Goal: Task Accomplishment & Management: Complete application form

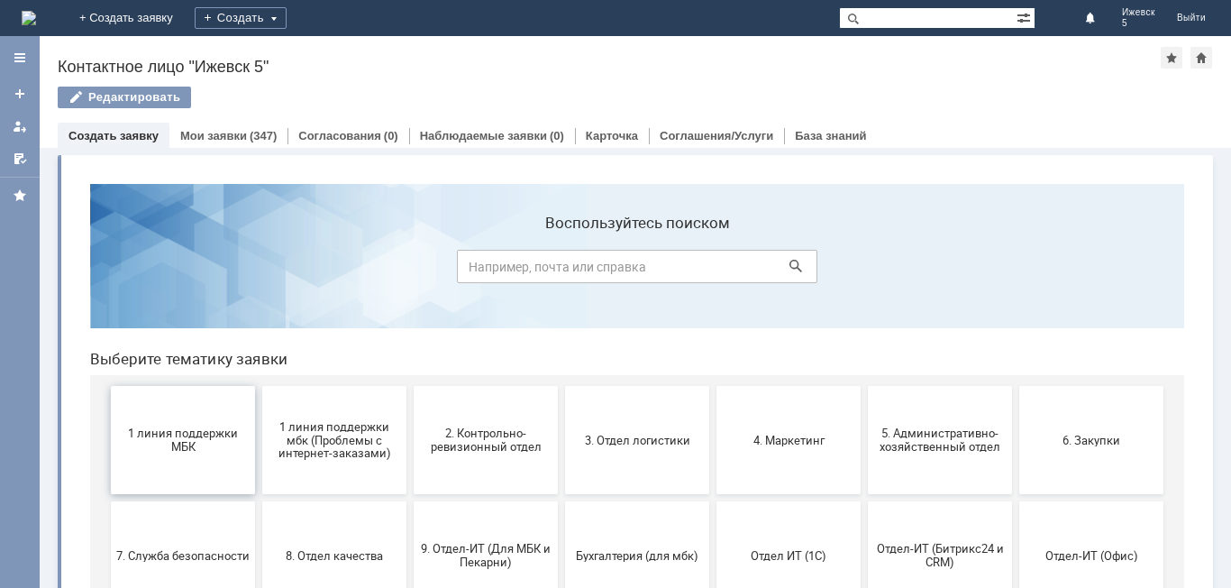
click at [196, 434] on span "1 линия поддержки МБК" at bounding box center [182, 439] width 133 height 27
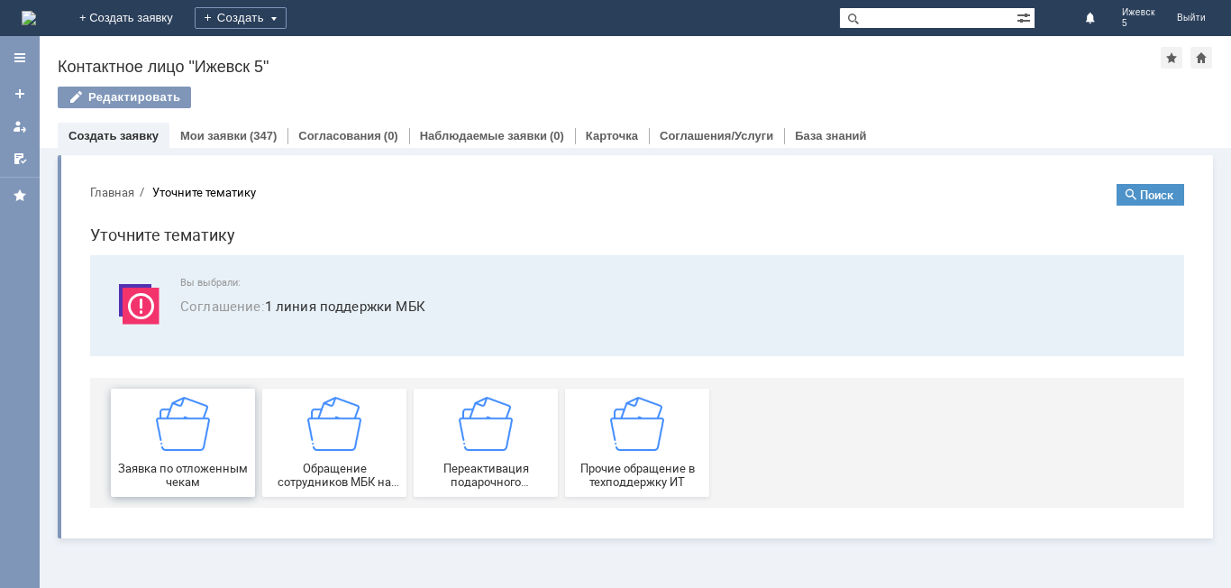
click at [196, 434] on img at bounding box center [183, 424] width 54 height 54
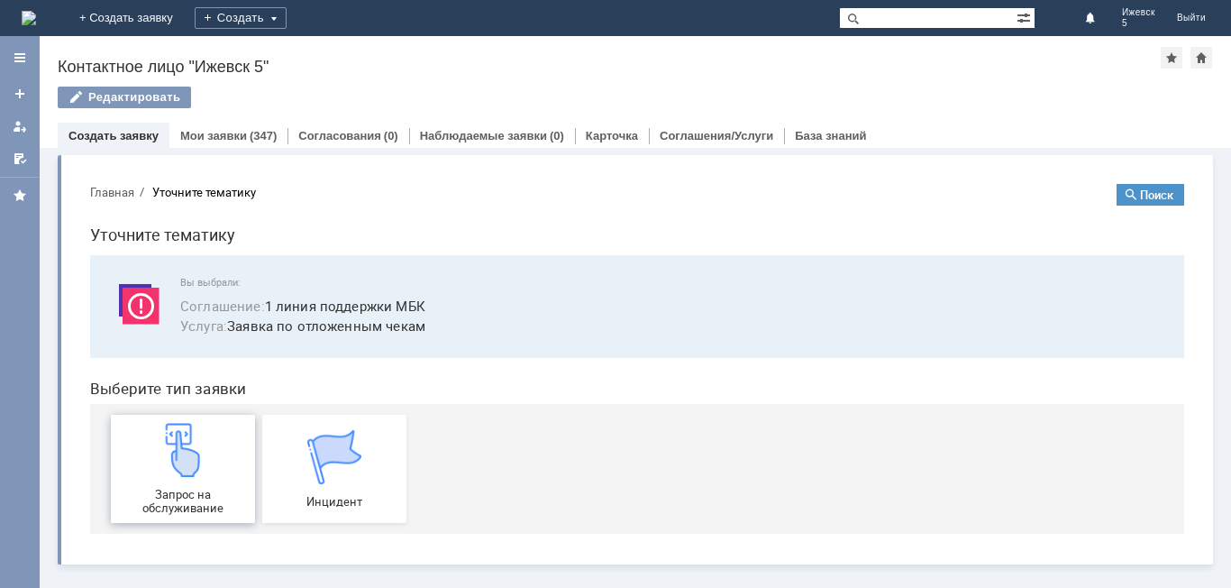
click at [185, 438] on img at bounding box center [183, 450] width 54 height 54
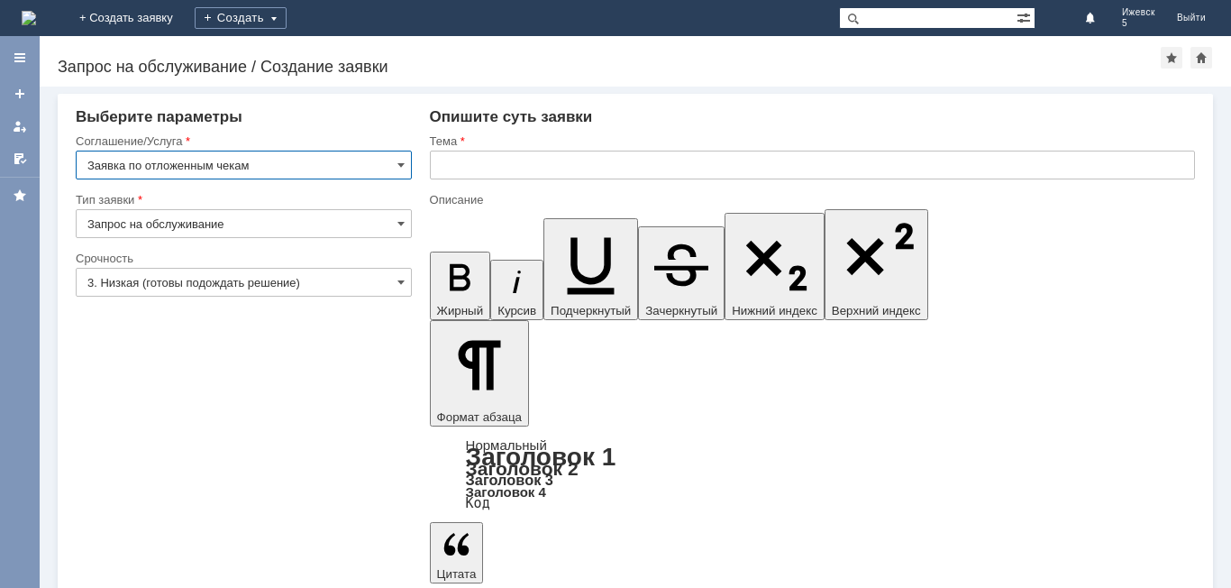
click at [450, 166] on input "text" at bounding box center [812, 165] width 765 height 29
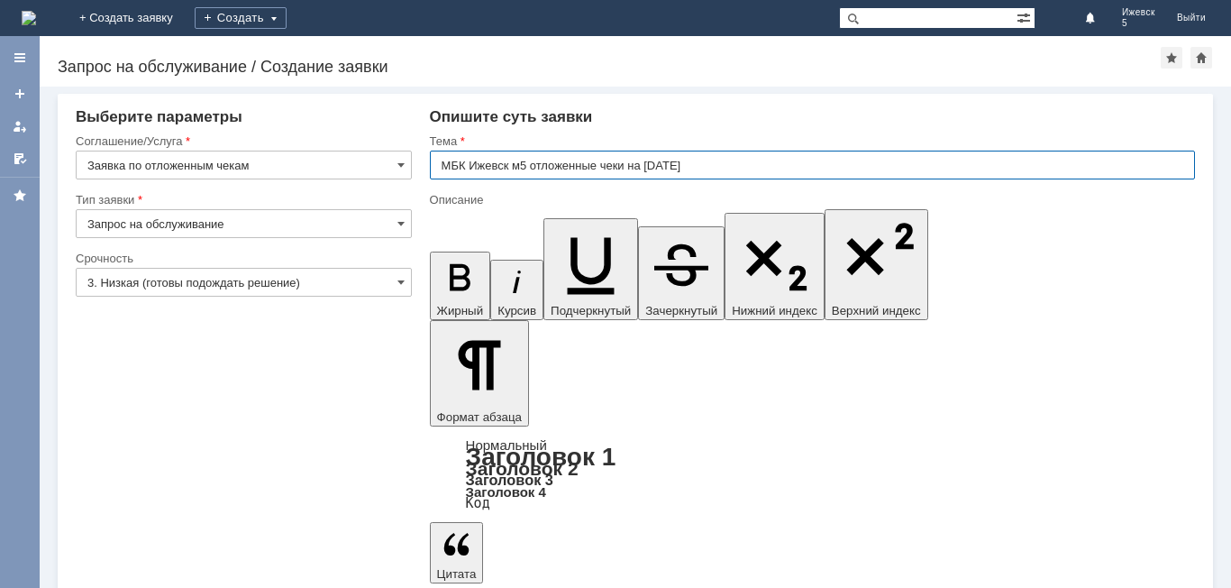
type input "МБК Ижевск м5 отложенные чеки на [DATE]"
click at [678, 168] on input "МБК Ижевск м5 отложенные чеки на [DATE]" at bounding box center [812, 165] width 765 height 29
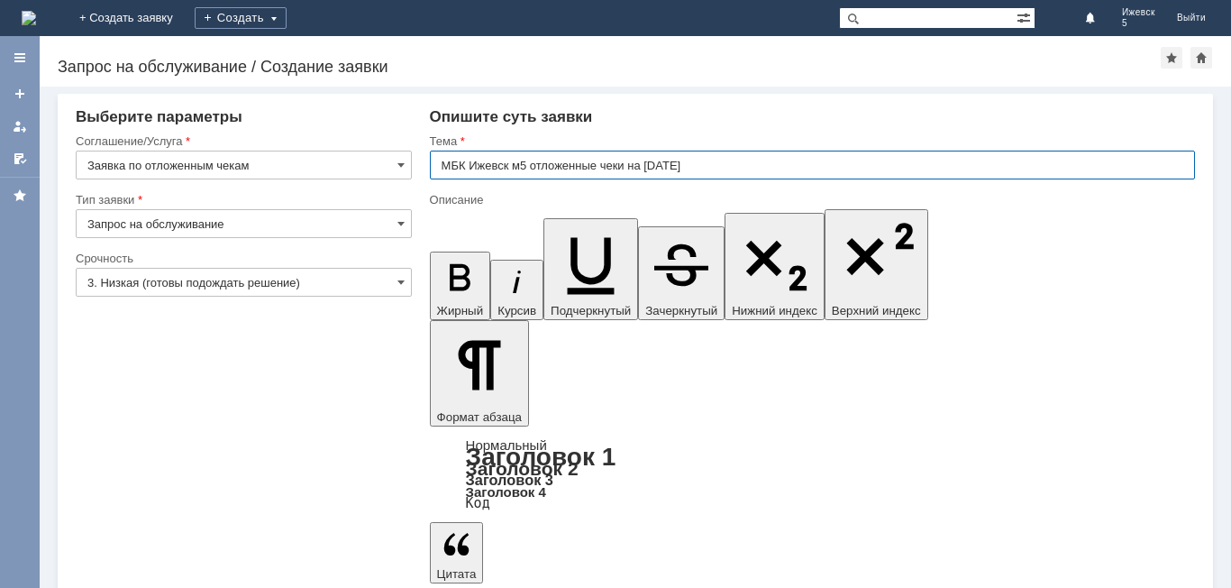
click at [678, 168] on input "МБК Ижевск м5 отложенные чеки на [DATE]" at bounding box center [812, 165] width 765 height 29
type input "МБК Ижевск м5 отложенные чеки на [DATE]"
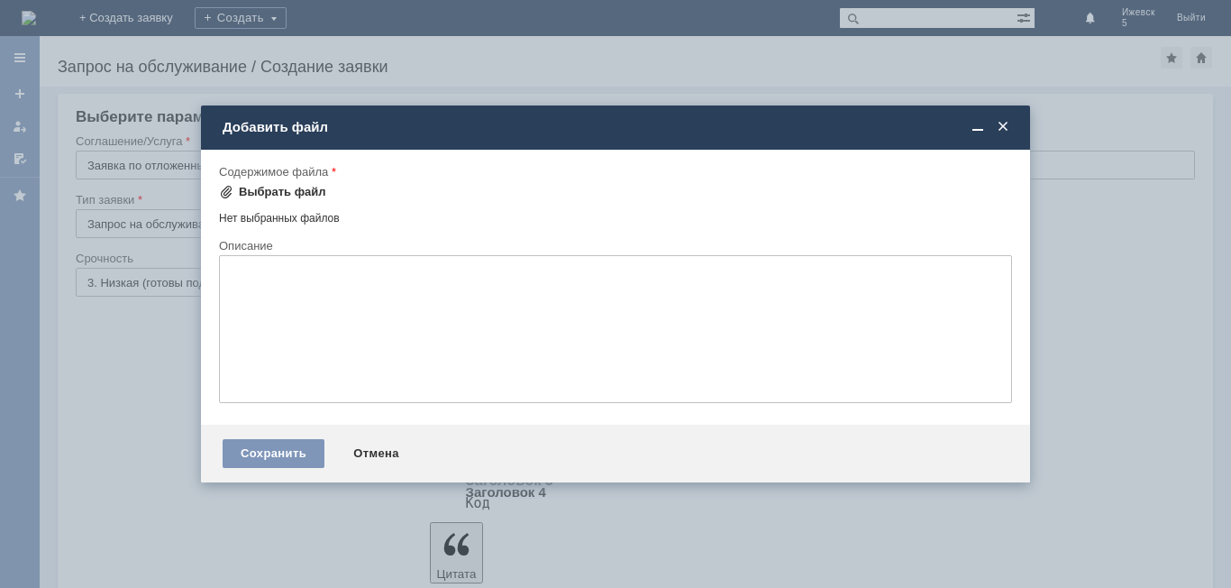
click at [253, 187] on div "Выбрать файл" at bounding box center [282, 192] width 87 height 14
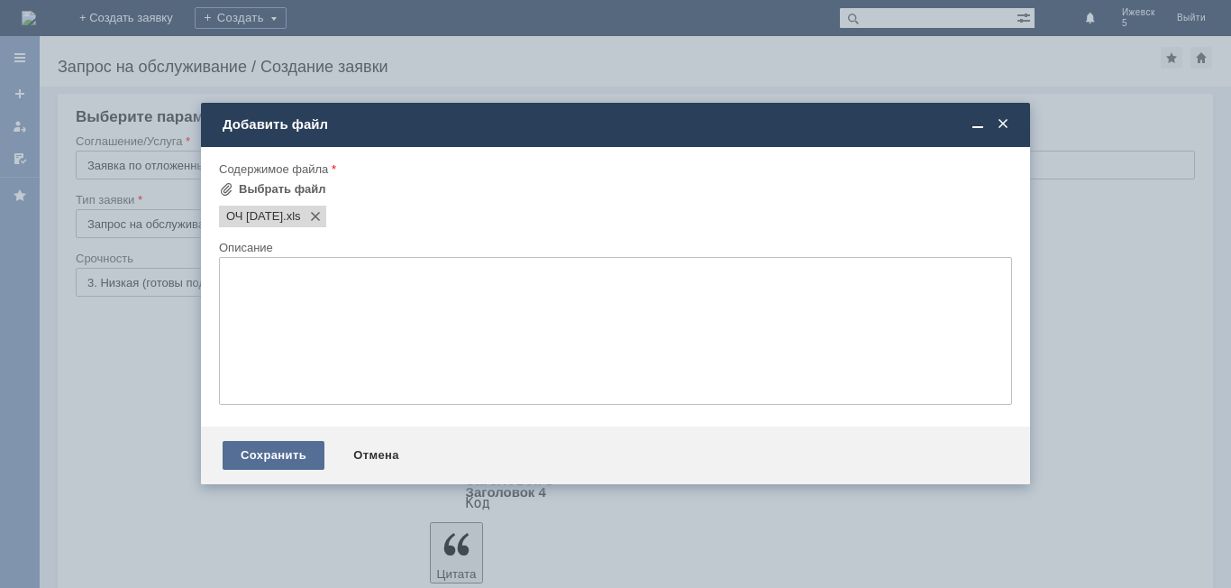
click at [264, 451] on div "Сохранить" at bounding box center [274, 455] width 102 height 29
